Goal: Find specific page/section: Find specific page/section

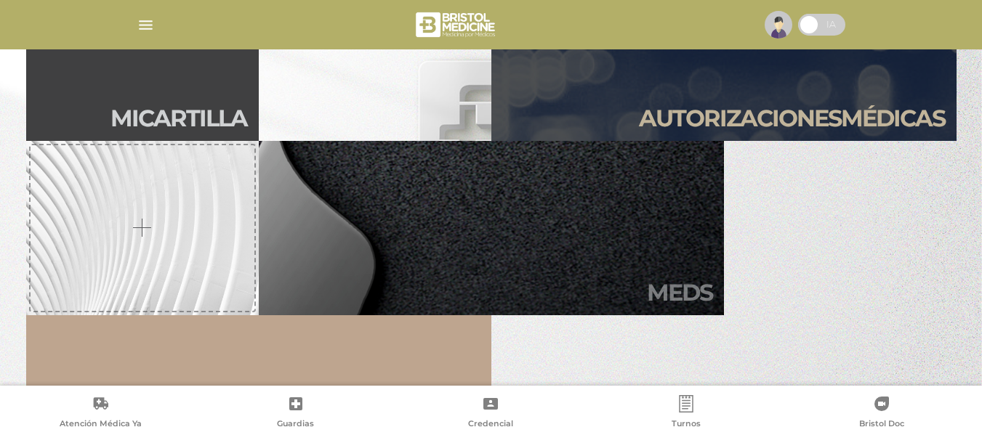
scroll to position [363, 0]
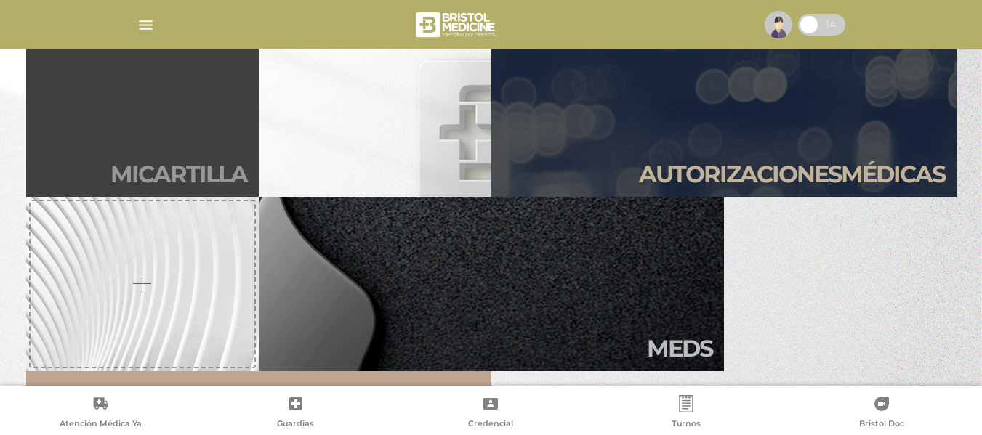
click at [195, 126] on link "Mi car tilla" at bounding box center [142, 110] width 233 height 174
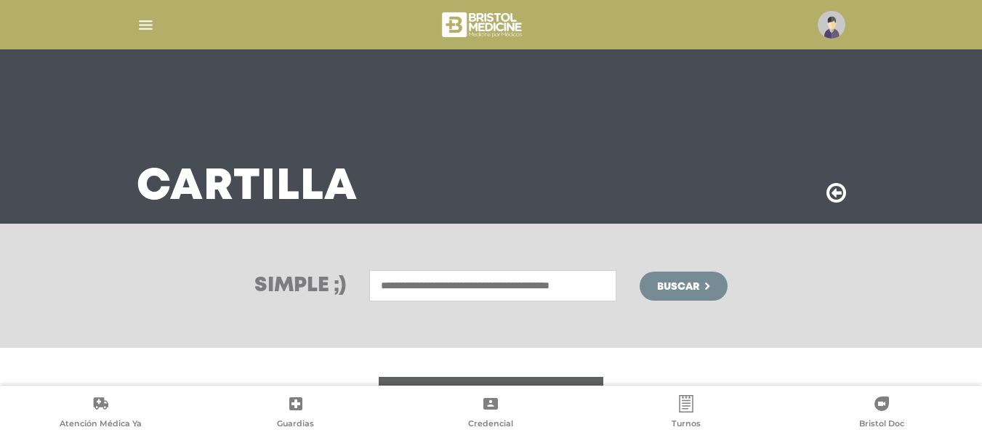
click at [487, 281] on input "text" at bounding box center [492, 285] width 247 height 31
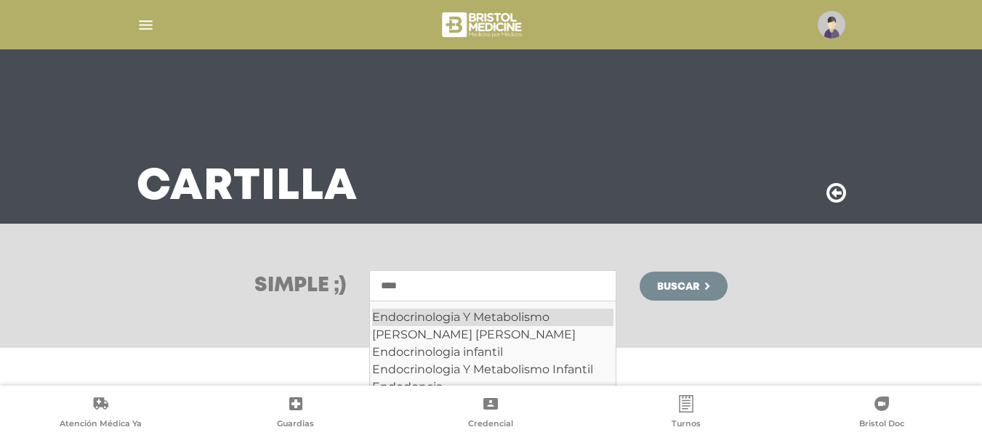
click at [502, 321] on div "Endocrinologia Y Metabolismo" at bounding box center [492, 317] width 241 height 17
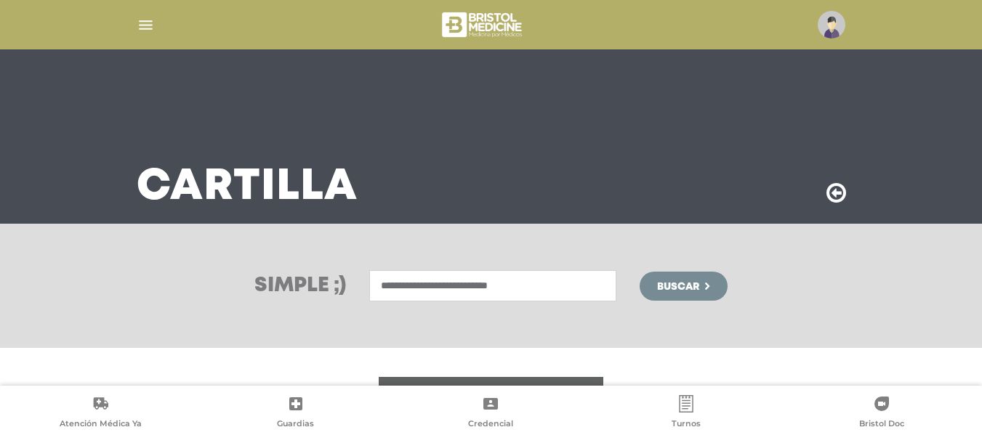
type input "**********"
click at [672, 278] on button "Buscar" at bounding box center [683, 286] width 87 height 29
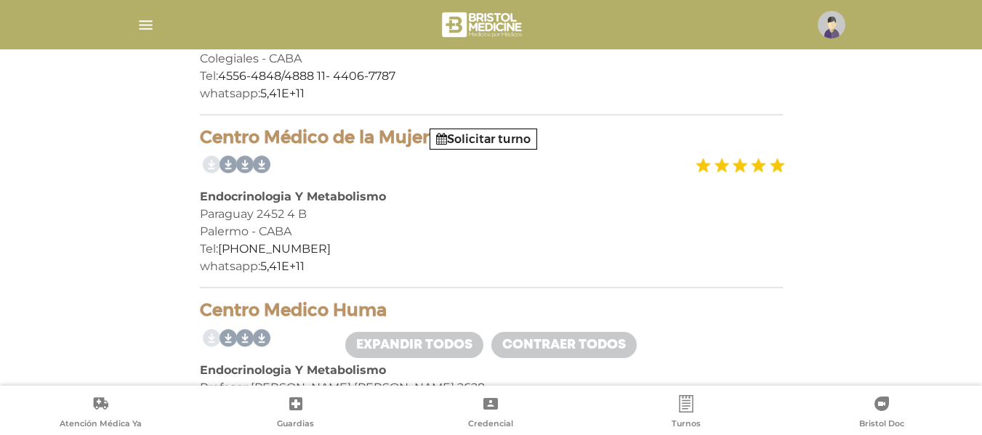
scroll to position [581, 0]
